Goal: Obtain resource: Download file/media

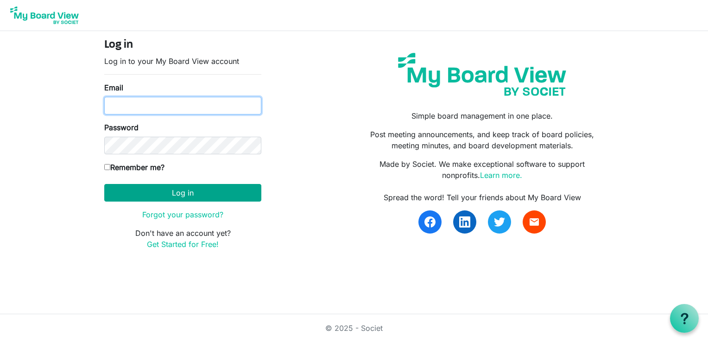
type input "sdaniels@habitatcorning.org"
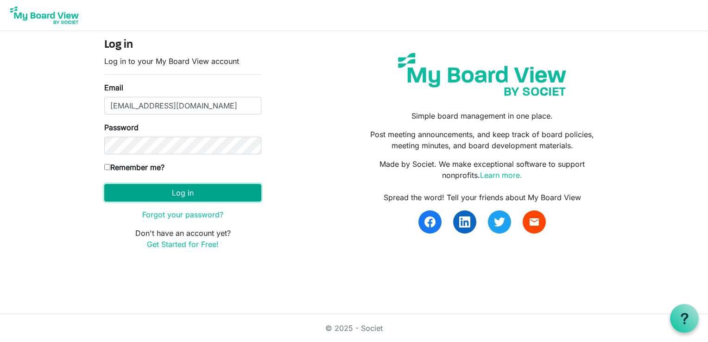
click at [211, 197] on button "Log in" at bounding box center [182, 193] width 157 height 18
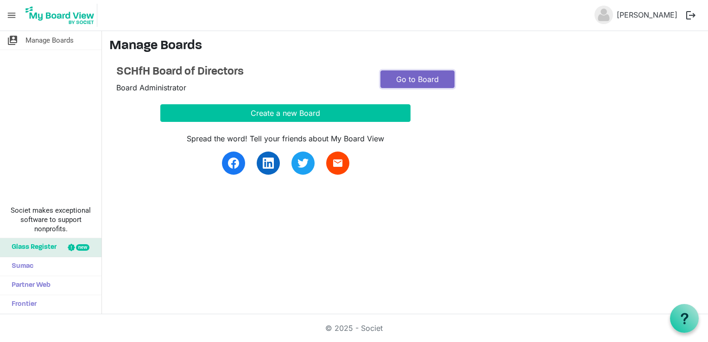
click at [410, 73] on link "Go to Board" at bounding box center [417, 79] width 74 height 18
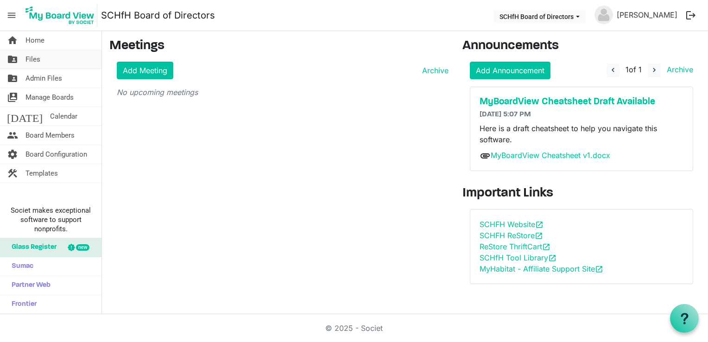
click at [39, 55] on span "Files" at bounding box center [32, 59] width 15 height 19
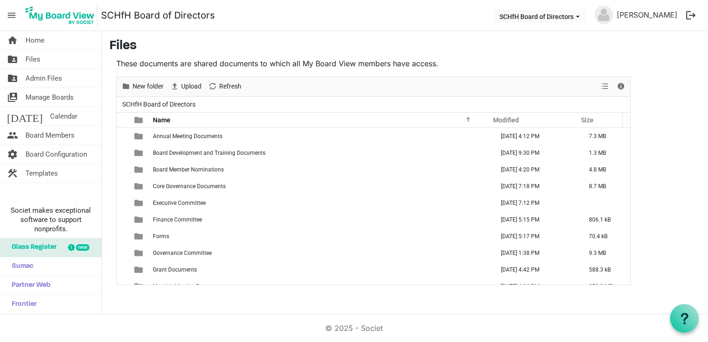
scroll to position [26, 0]
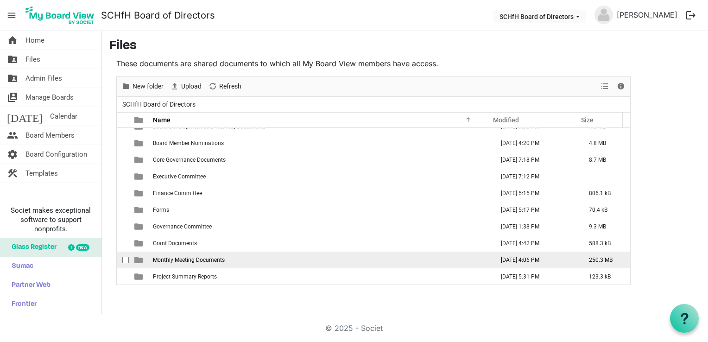
click at [210, 257] on span "Monthly Meeting Documents" at bounding box center [189, 260] width 72 height 6
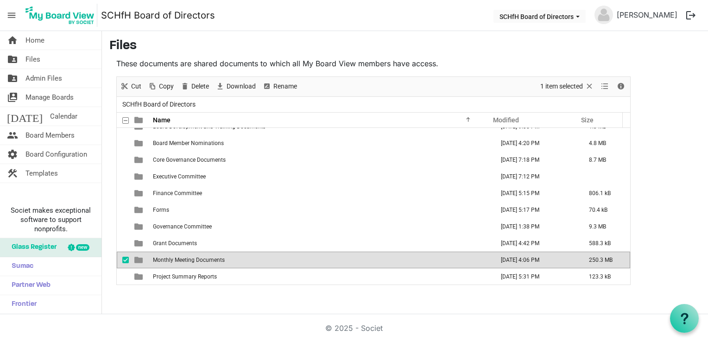
click at [210, 257] on span "Monthly Meeting Documents" at bounding box center [189, 260] width 72 height 6
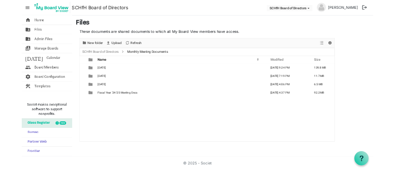
scroll to position [0, 0]
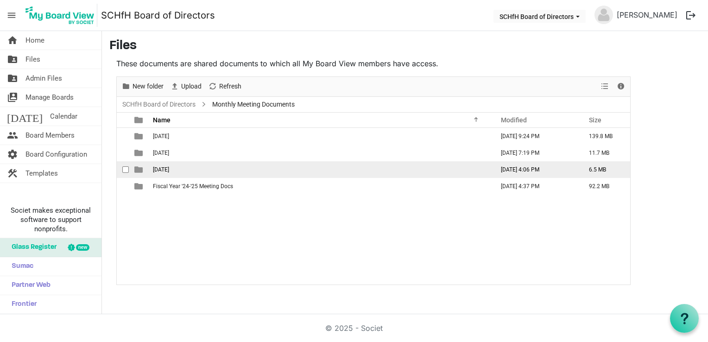
click at [179, 168] on td "9-17-25" at bounding box center [320, 169] width 341 height 17
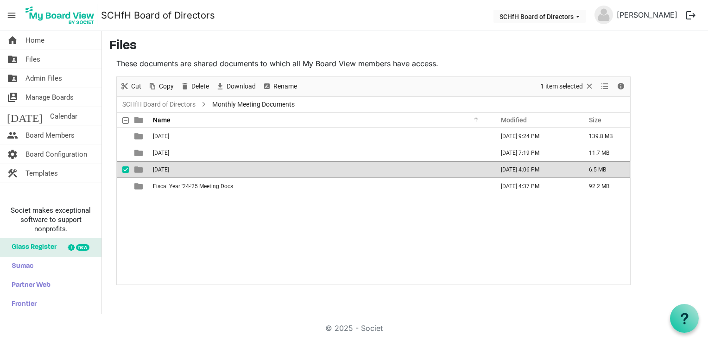
click at [179, 168] on td "9-17-25" at bounding box center [320, 169] width 341 height 17
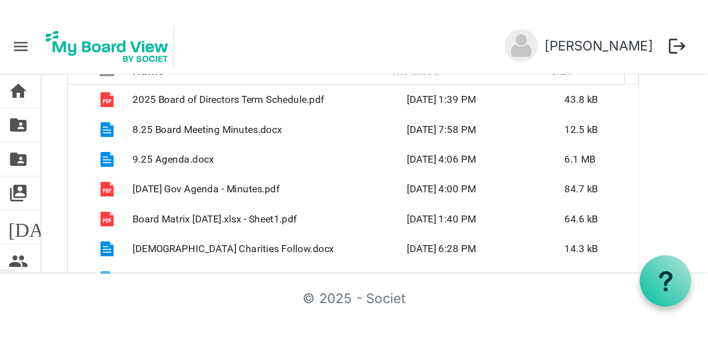
scroll to position [10, 0]
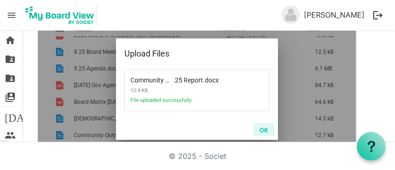
click at [265, 126] on button "OK" at bounding box center [264, 129] width 21 height 13
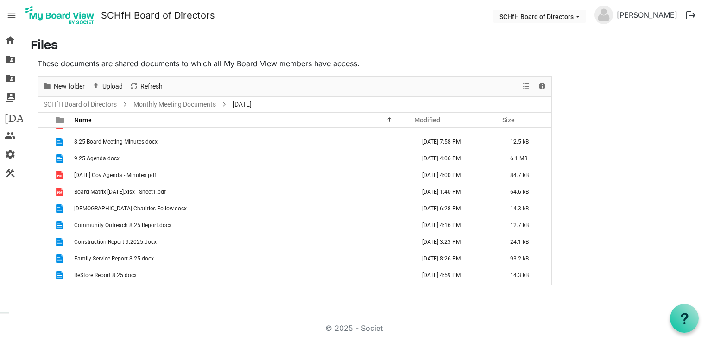
scroll to position [0, 0]
